Goal: Task Accomplishment & Management: Manage account settings

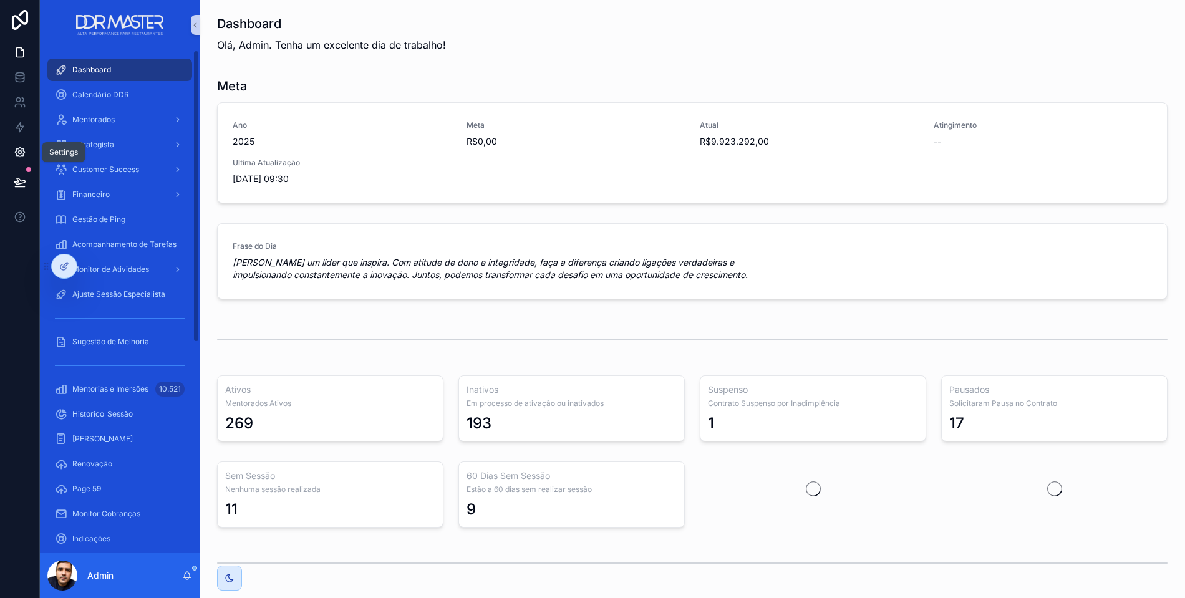
click at [23, 153] on icon at bounding box center [19, 152] width 9 height 9
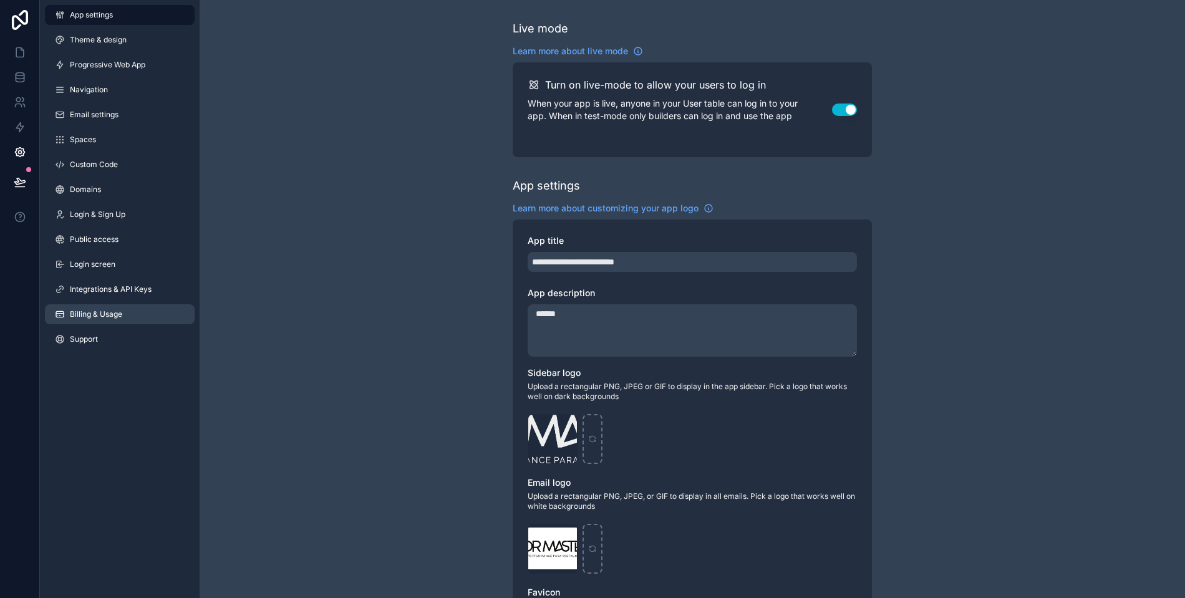
click at [80, 312] on span "Billing & Usage" at bounding box center [96, 314] width 52 height 10
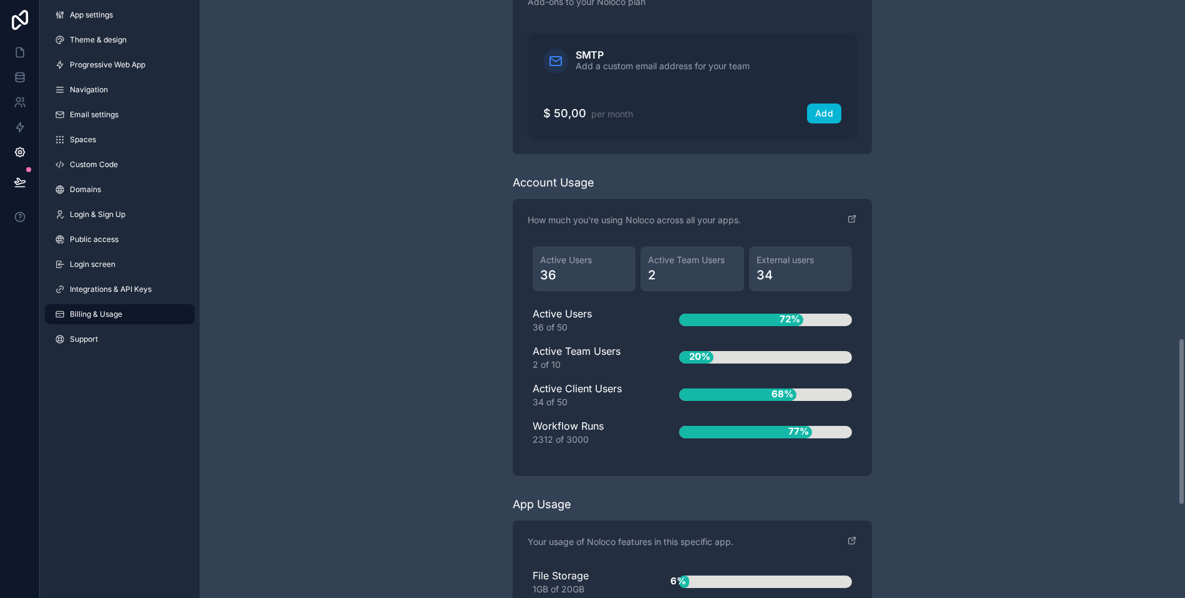
scroll to position [1363, 0]
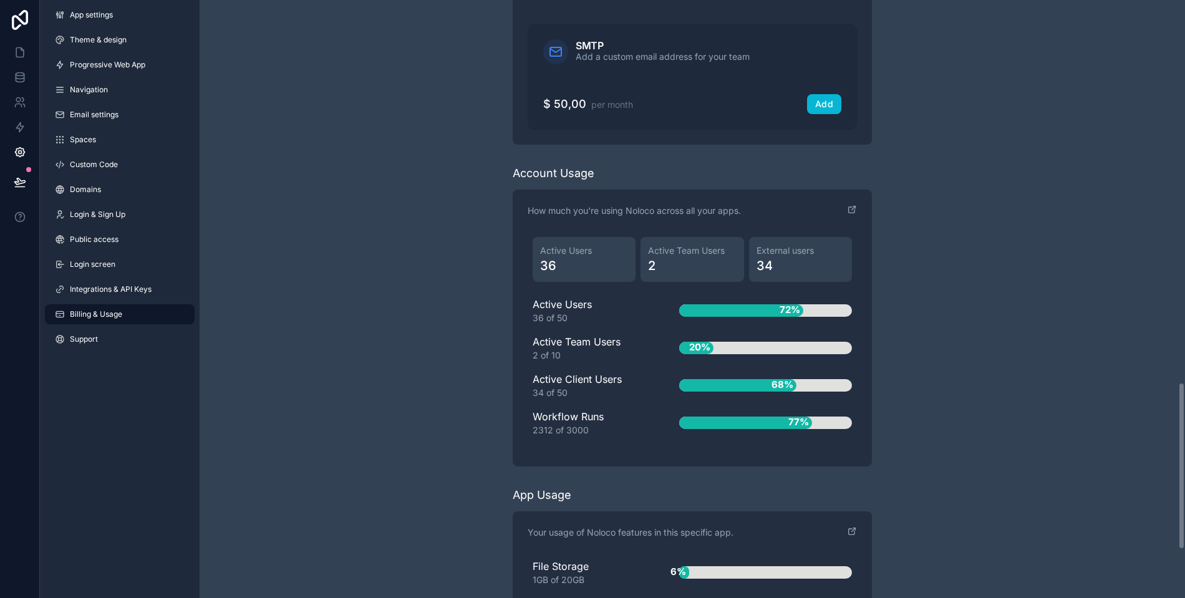
click at [593, 374] on div "Active Client Users 34 of 50" at bounding box center [586, 385] width 107 height 27
drag, startPoint x: 532, startPoint y: 432, endPoint x: 627, endPoint y: 430, distance: 95.5
click at [627, 430] on div "Active Users 36 Active Team Users 2 External users 34 Active Users 36 of 50 72%…" at bounding box center [692, 342] width 329 height 220
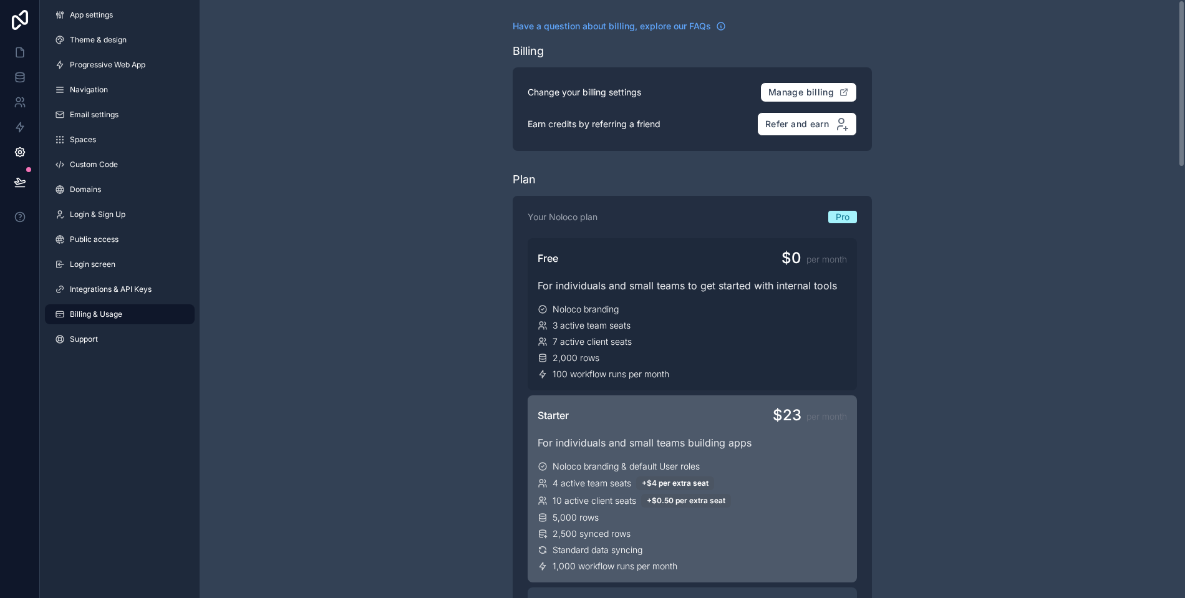
scroll to position [0, 0]
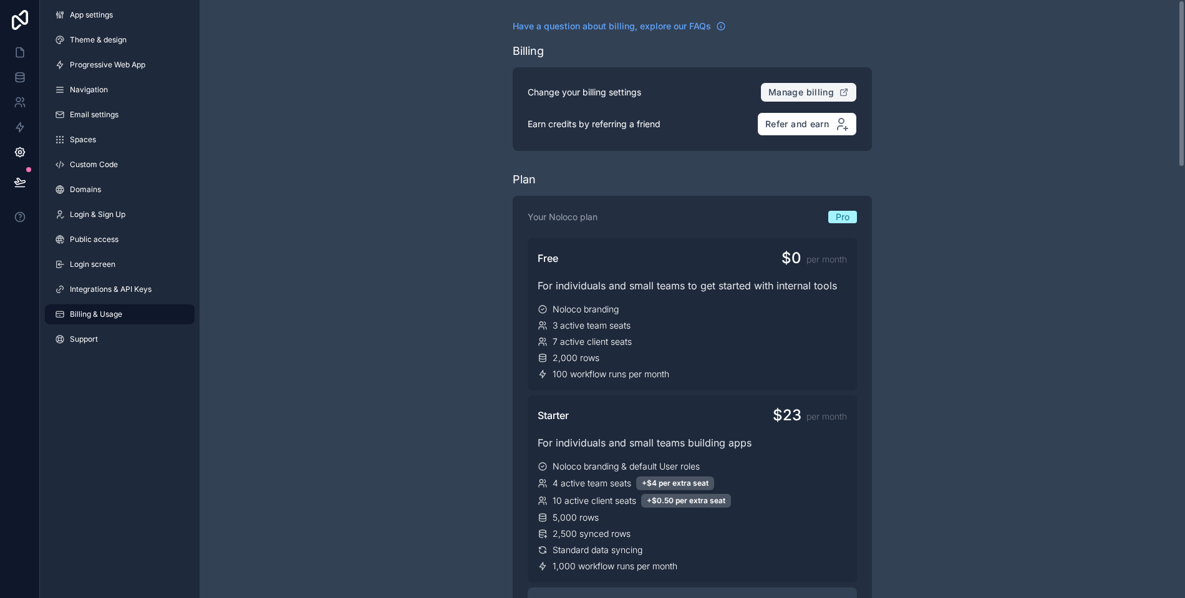
click at [820, 89] on span "Manage billing" at bounding box center [802, 92] width 66 height 11
